Goal: Find specific page/section: Locate a particular part of the current website

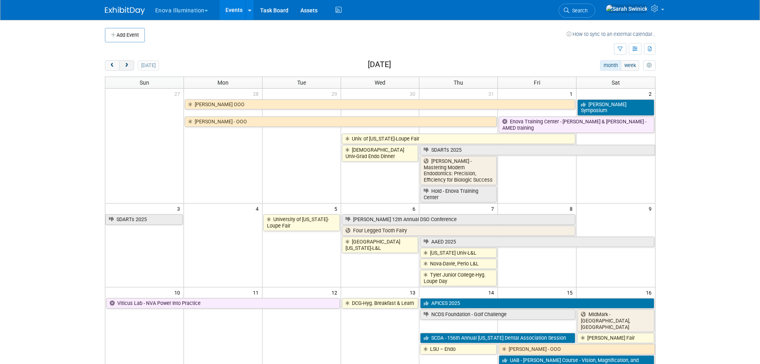
click at [128, 64] on span "next" at bounding box center [127, 65] width 6 height 5
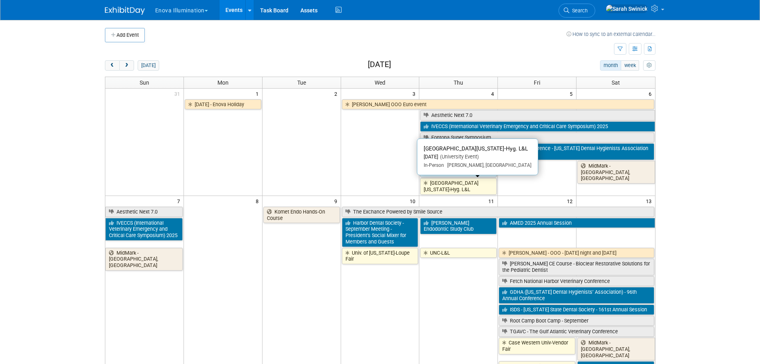
click at [462, 193] on link "[GEOGRAPHIC_DATA][US_STATE]-Hyg. L&L" at bounding box center [458, 186] width 77 height 16
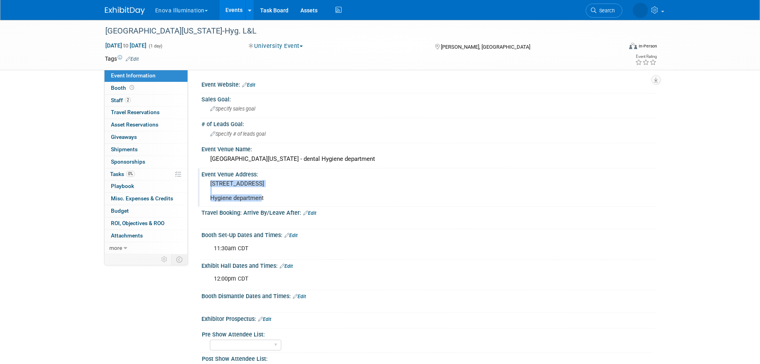
drag, startPoint x: 274, startPoint y: 189, endPoint x: 208, endPoint y: 182, distance: 66.5
click at [208, 182] on div "2500 N State St, Jackson, MS 39216 Hygiene department" at bounding box center [295, 191] width 177 height 26
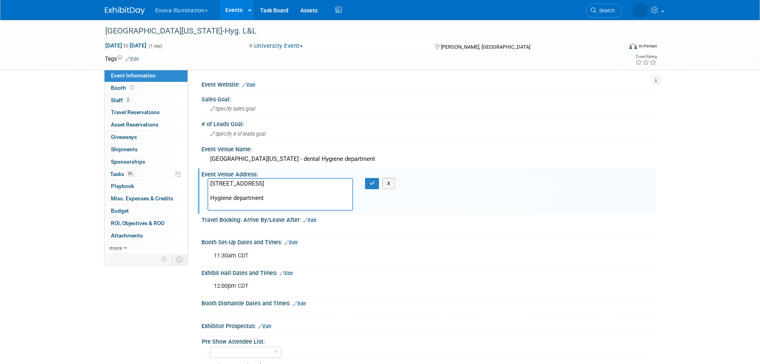
drag, startPoint x: 266, startPoint y: 191, endPoint x: 207, endPoint y: 184, distance: 59.0
click at [200, 182] on div "Event Venue Address: 2500 N State St, Jackson, MS 39216 Hygiene department 2500…" at bounding box center [426, 190] width 457 height 45
click at [146, 291] on div "Event Information Event Info Booth Booth 2 Staff 2 Staff 0 Travel Reservations …" at bounding box center [380, 233] width 562 height 427
click at [60, 157] on div "Univ of Mississippi-Hyg. L&L Sep 4, 2025 to Sep 4, 2025 (1 day) Sep 4, 2025 to …" at bounding box center [380, 241] width 760 height 443
click at [44, 225] on div "Univ of Mississippi-Hyg. L&L Sep 4, 2025 to Sep 4, 2025 (1 day) Sep 4, 2025 to …" at bounding box center [380, 241] width 760 height 443
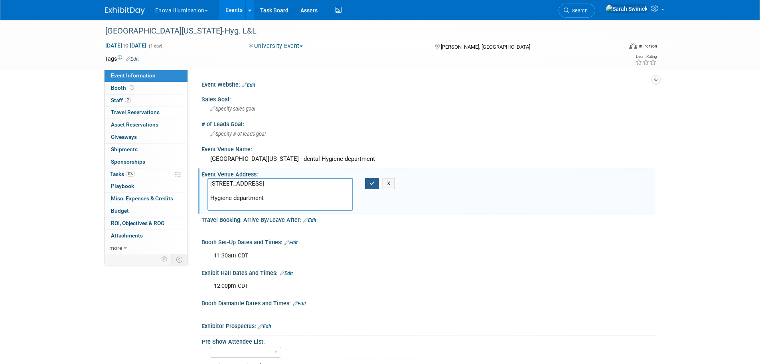
click at [377, 179] on button "button" at bounding box center [372, 183] width 14 height 11
